Goal: Find specific page/section: Find specific page/section

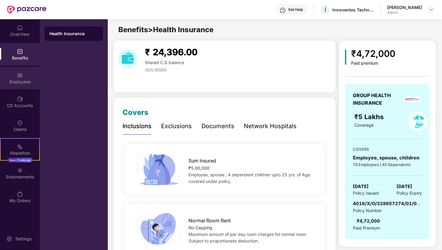
click at [34, 69] on div "Employees" at bounding box center [20, 78] width 40 height 23
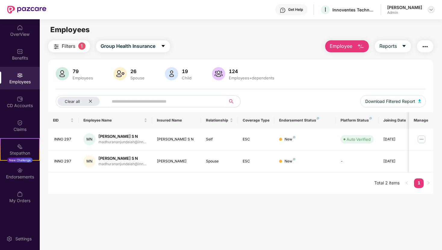
click at [433, 10] on img at bounding box center [431, 9] width 5 height 5
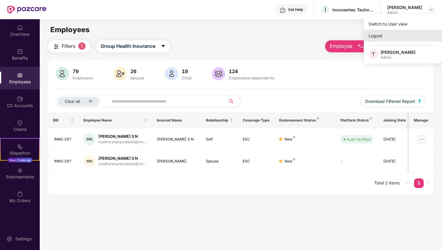
click at [382, 40] on div "Logout" at bounding box center [403, 36] width 78 height 12
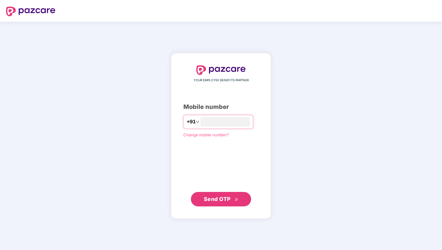
type input "**********"
click at [215, 207] on div "**********" at bounding box center [221, 136] width 100 height 166
click at [218, 200] on span "Send OTP" at bounding box center [217, 199] width 27 height 6
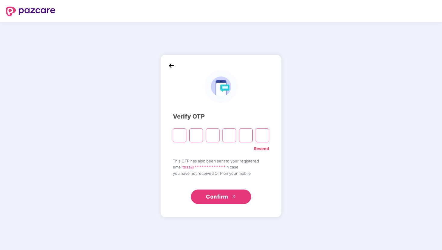
type input "*"
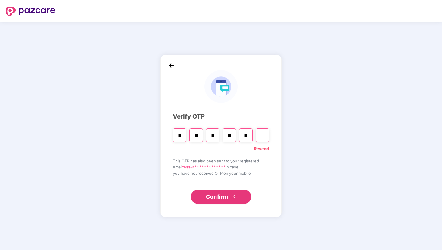
type input "*"
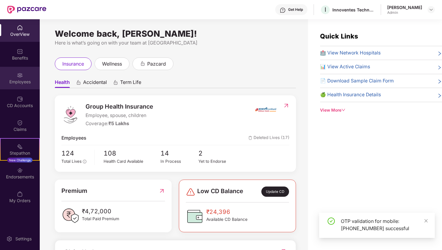
click at [20, 75] on img at bounding box center [20, 75] width 6 height 6
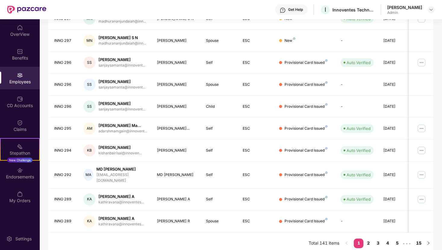
scroll to position [125, 0]
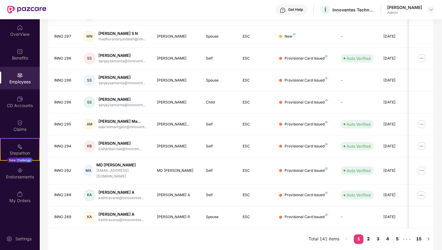
click at [370, 239] on link "2" at bounding box center [368, 239] width 10 height 9
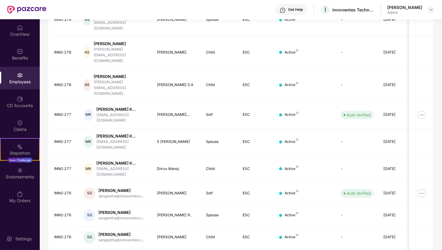
scroll to position [120, 0]
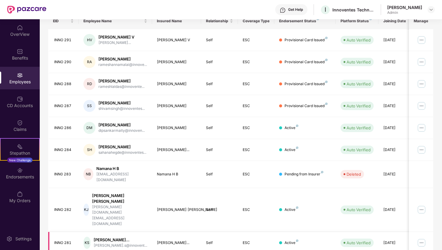
scroll to position [125, 0]
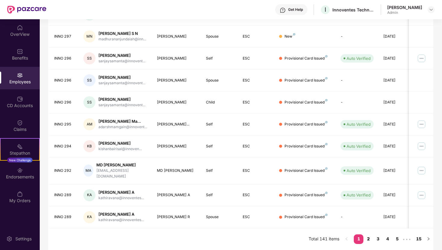
click at [365, 239] on link "2" at bounding box center [368, 239] width 10 height 9
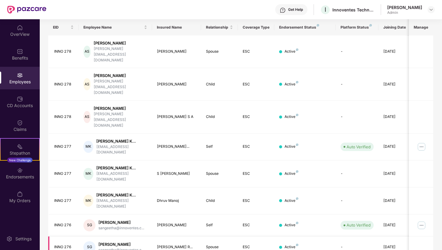
scroll to position [120, 0]
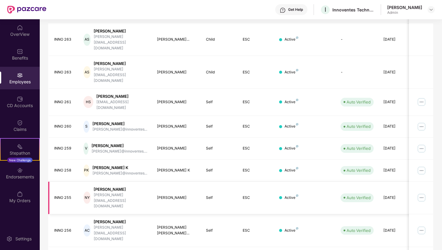
scroll to position [125, 0]
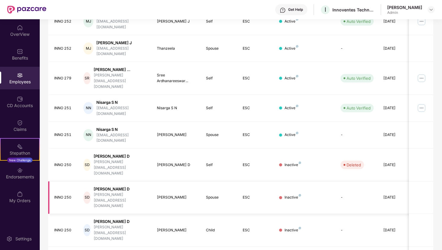
scroll to position [124, 0]
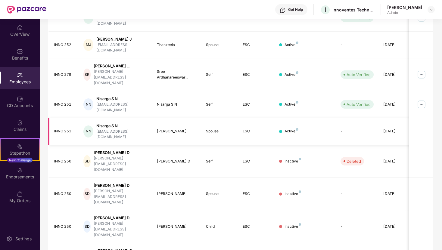
drag, startPoint x: 184, startPoint y: 107, endPoint x: 153, endPoint y: 106, distance: 30.7
click at [153, 118] on td "[PERSON_NAME]" at bounding box center [176, 131] width 49 height 27
copy div "[PERSON_NAME]"
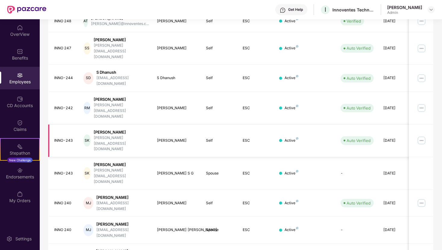
scroll to position [120, 0]
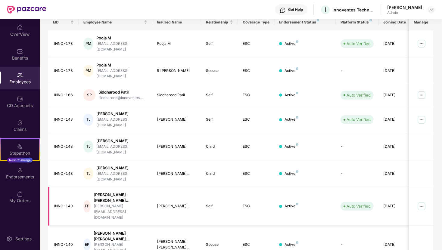
scroll to position [97, 0]
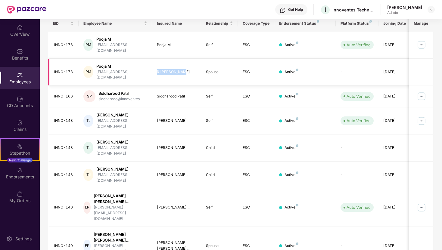
drag, startPoint x: 182, startPoint y: 64, endPoint x: 153, endPoint y: 63, distance: 29.2
click at [153, 63] on td "R [PERSON_NAME]" at bounding box center [176, 72] width 49 height 27
copy div "R [PERSON_NAME]"
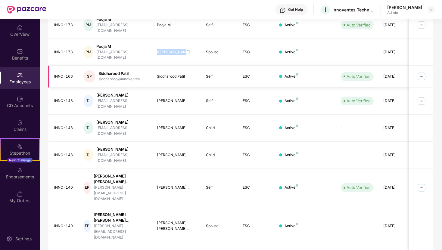
scroll to position [120, 0]
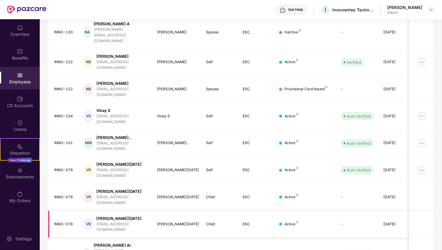
scroll to position [125, 0]
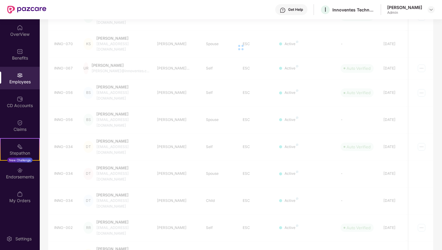
scroll to position [19, 0]
